Goal: Find specific page/section: Find specific page/section

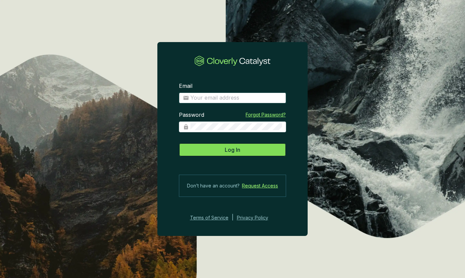
type input "[PERSON_NAME][EMAIL_ADDRESS][DOMAIN_NAME]"
click at [235, 155] on button "Log In" at bounding box center [232, 149] width 107 height 13
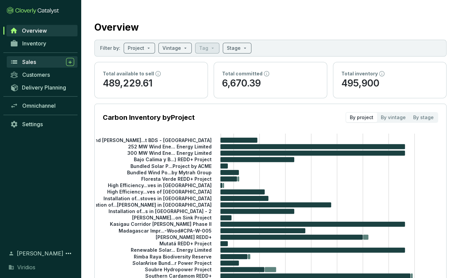
click at [48, 64] on div "Sales" at bounding box center [48, 62] width 52 height 8
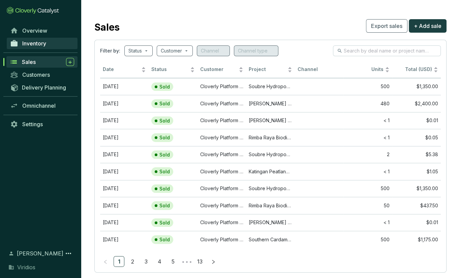
click at [43, 49] on link "Inventory" at bounding box center [42, 43] width 71 height 11
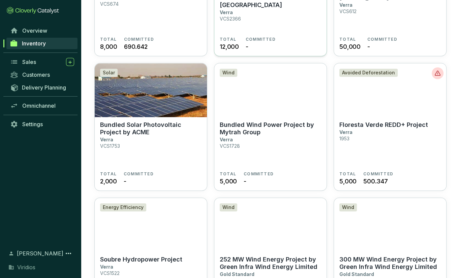
scroll to position [472, 0]
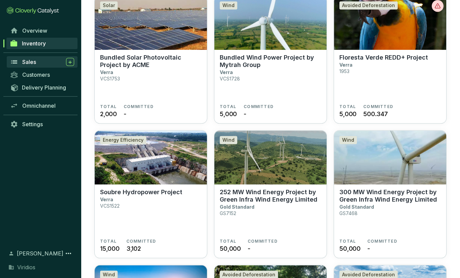
click at [43, 60] on div "Sales" at bounding box center [48, 62] width 52 height 8
